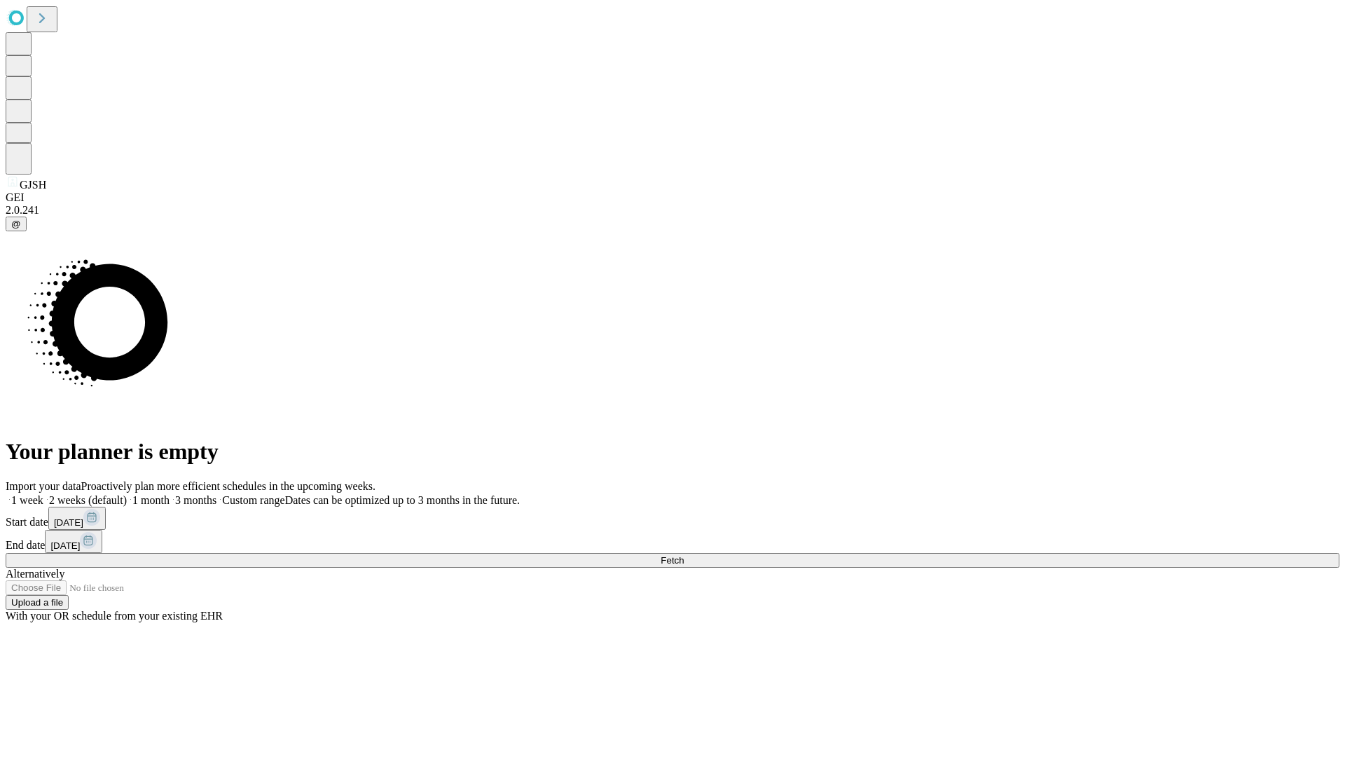
click at [684, 555] on span "Fetch" at bounding box center [672, 560] width 23 height 11
